Goal: Task Accomplishment & Management: Manage account settings

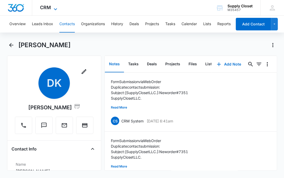
click at [49, 9] on span "CRM" at bounding box center [45, 7] width 11 height 5
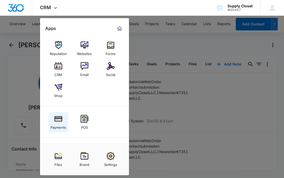
scroll to position [26, 0]
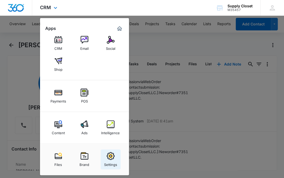
click at [112, 160] on div "Settings" at bounding box center [110, 163] width 13 height 7
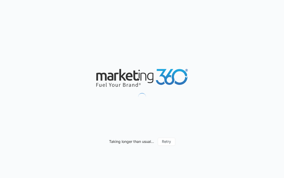
click at [90, 68] on div "Taking longer than usual... Retry" at bounding box center [142, 89] width 284 height 178
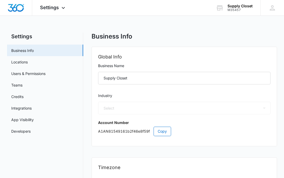
select select "45"
select select "US"
select select "America/Los_Angeles"
click at [42, 12] on div "Settings Apps Reputation Websites Forms CRM Email Social Shop Payments POS Cont…" at bounding box center [53, 7] width 42 height 15
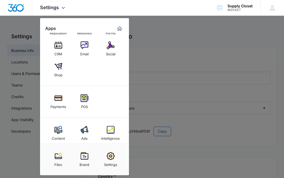
scroll to position [26, 0]
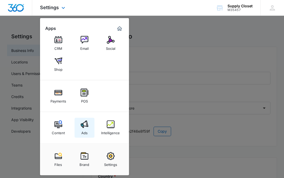
click at [81, 127] on img at bounding box center [85, 124] width 8 height 8
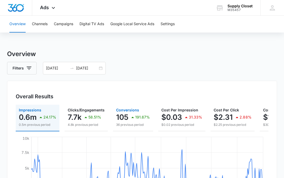
click at [125, 115] on p "105" at bounding box center [122, 117] width 12 height 8
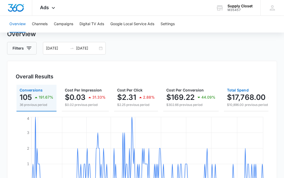
scroll to position [0, 118]
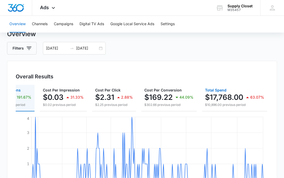
click at [226, 99] on p "$17,768.00" at bounding box center [224, 97] width 38 height 8
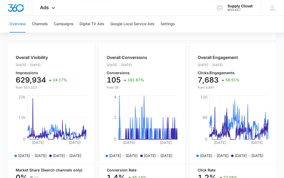
scroll to position [182, 0]
